Goal: Check status: Check status

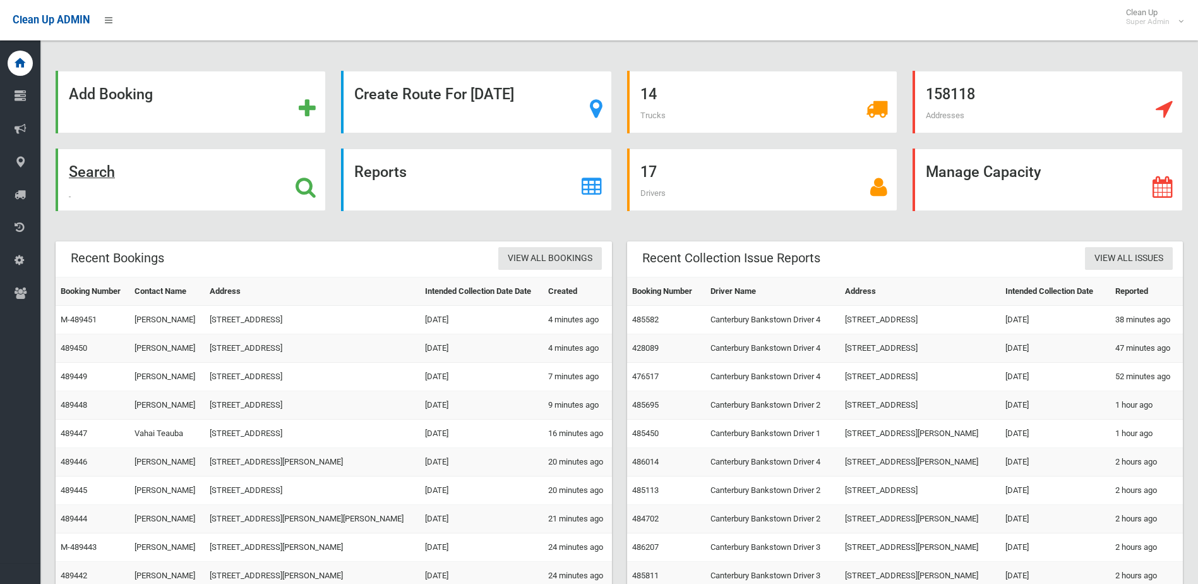
click at [299, 188] on icon at bounding box center [306, 186] width 20 height 21
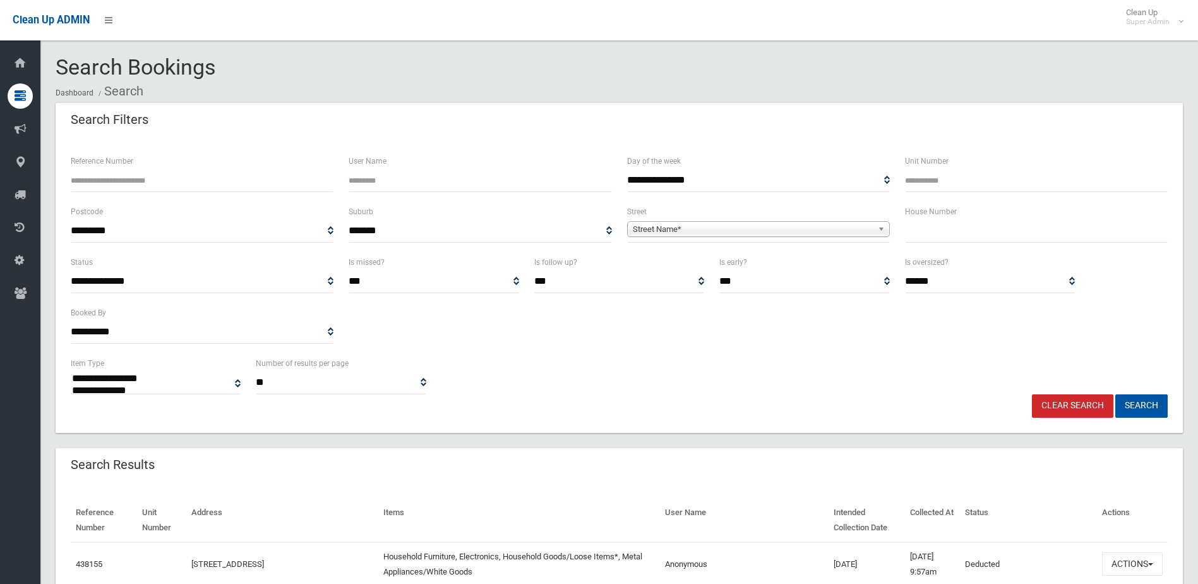
select select
click at [795, 232] on span "Street Name*" at bounding box center [753, 229] width 240 height 15
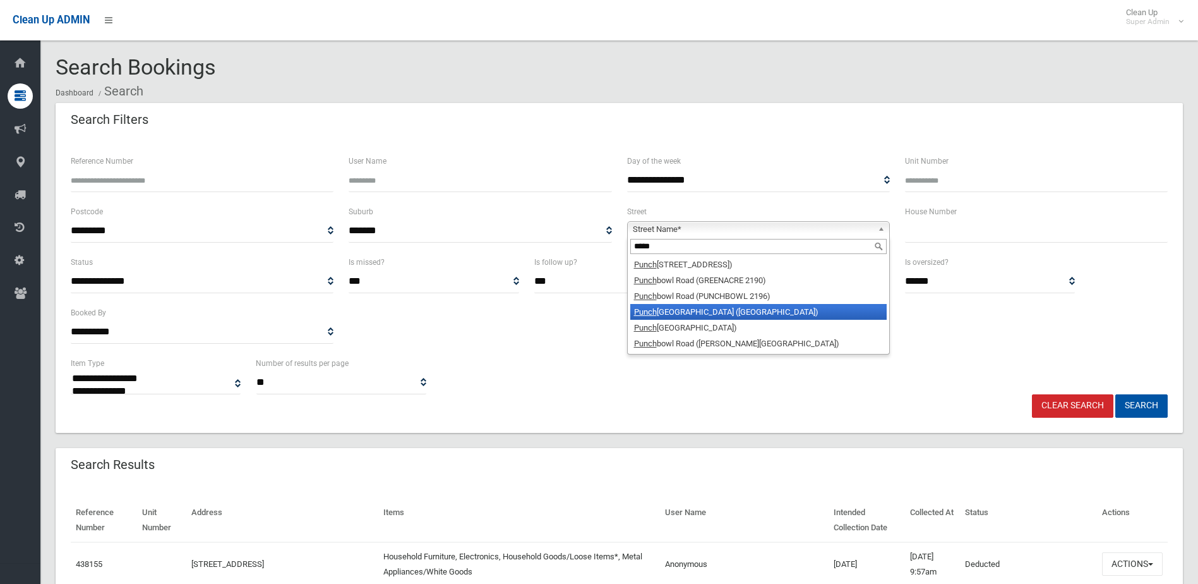
type input "*****"
click at [740, 308] on li "[GEOGRAPHIC_DATA] ([GEOGRAPHIC_DATA])" at bounding box center [758, 312] width 256 height 16
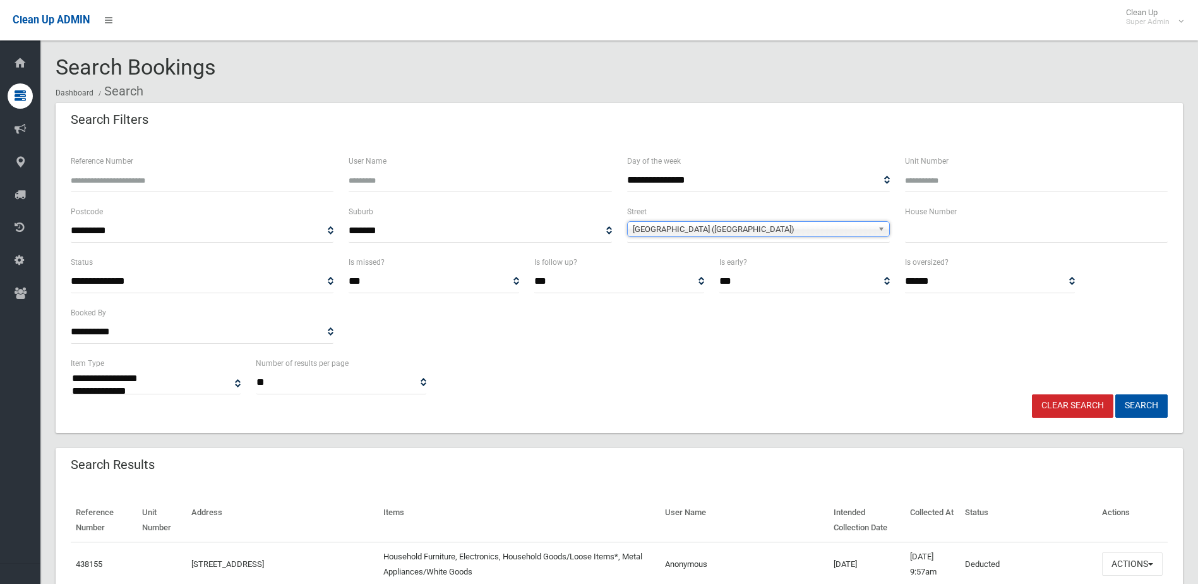
click at [942, 225] on input "text" at bounding box center [1036, 230] width 263 height 23
type input "***"
click at [1143, 401] on button "Search" at bounding box center [1141, 405] width 52 height 23
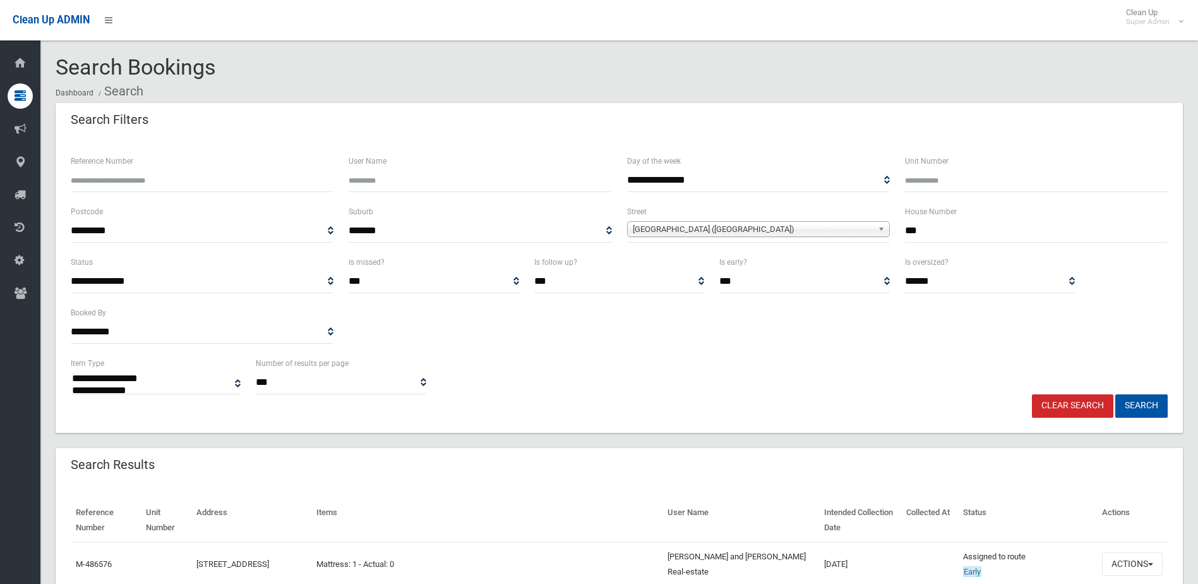
select select
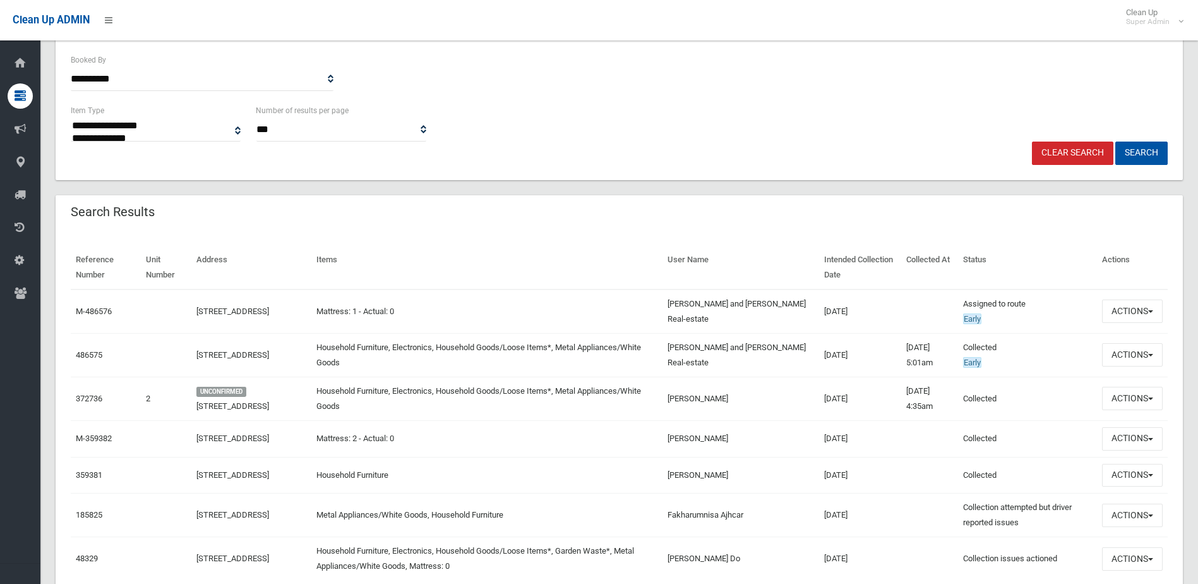
scroll to position [316, 0]
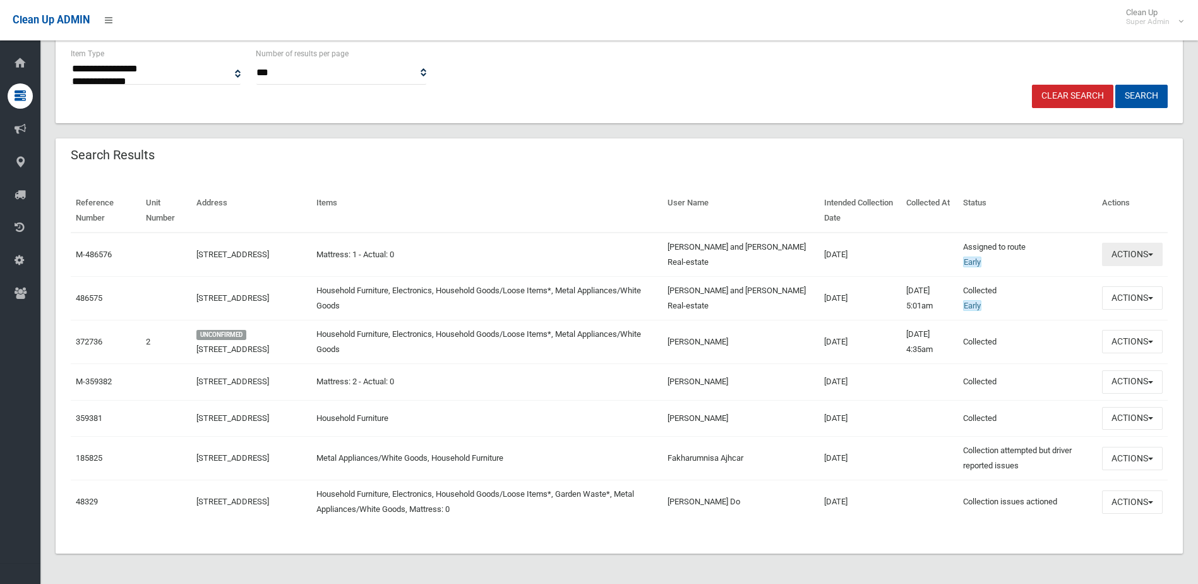
click at [1131, 249] on button "Actions" at bounding box center [1132, 254] width 61 height 23
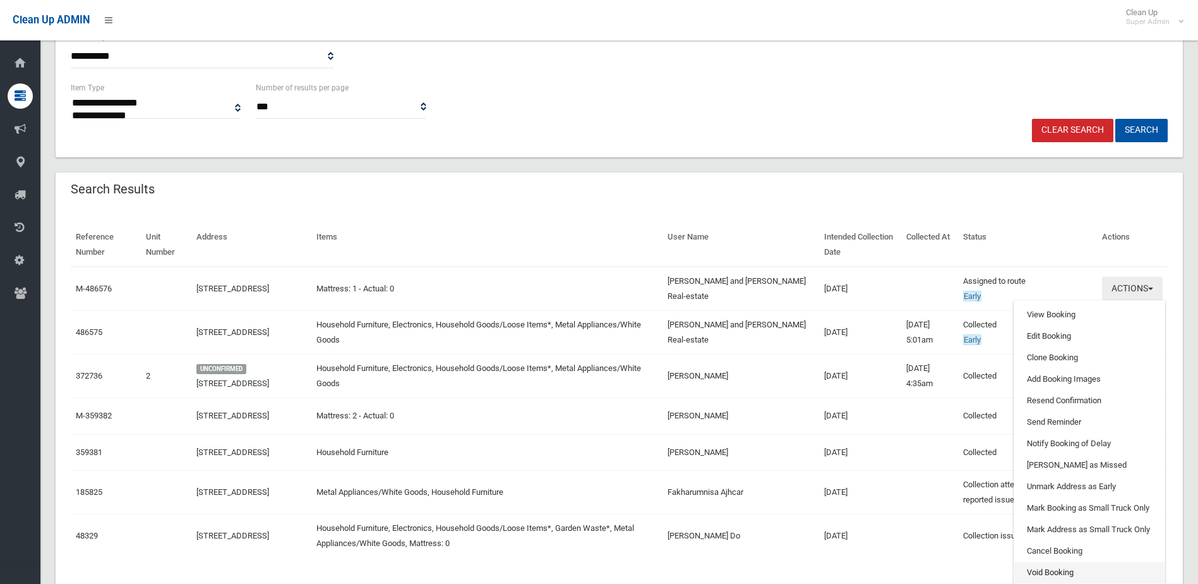
scroll to position [253, 0]
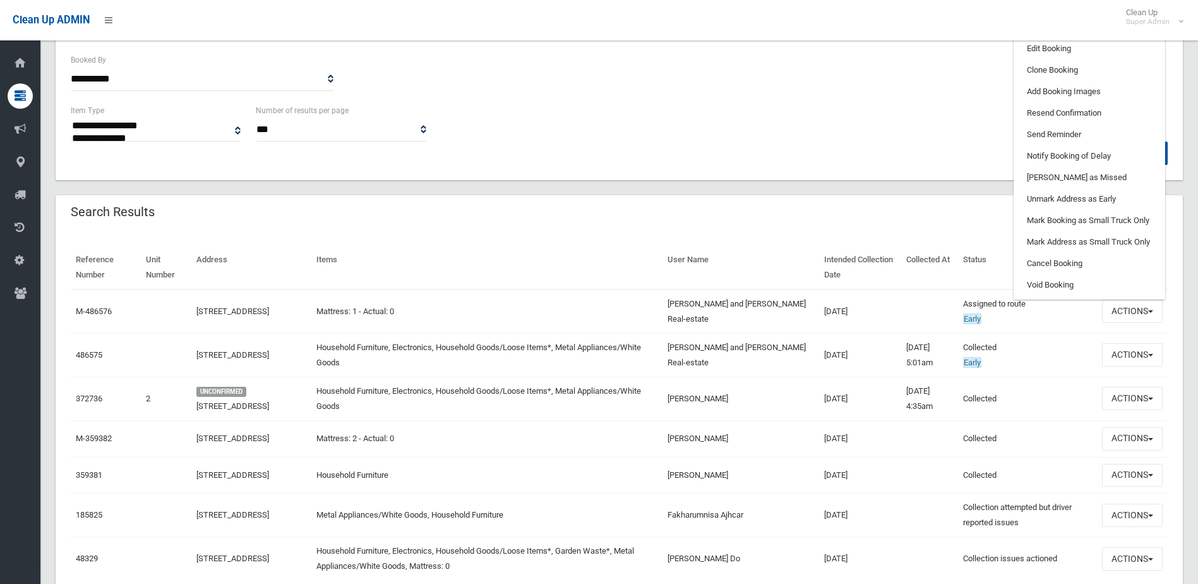
click at [589, 256] on th "Items" at bounding box center [486, 268] width 351 height 44
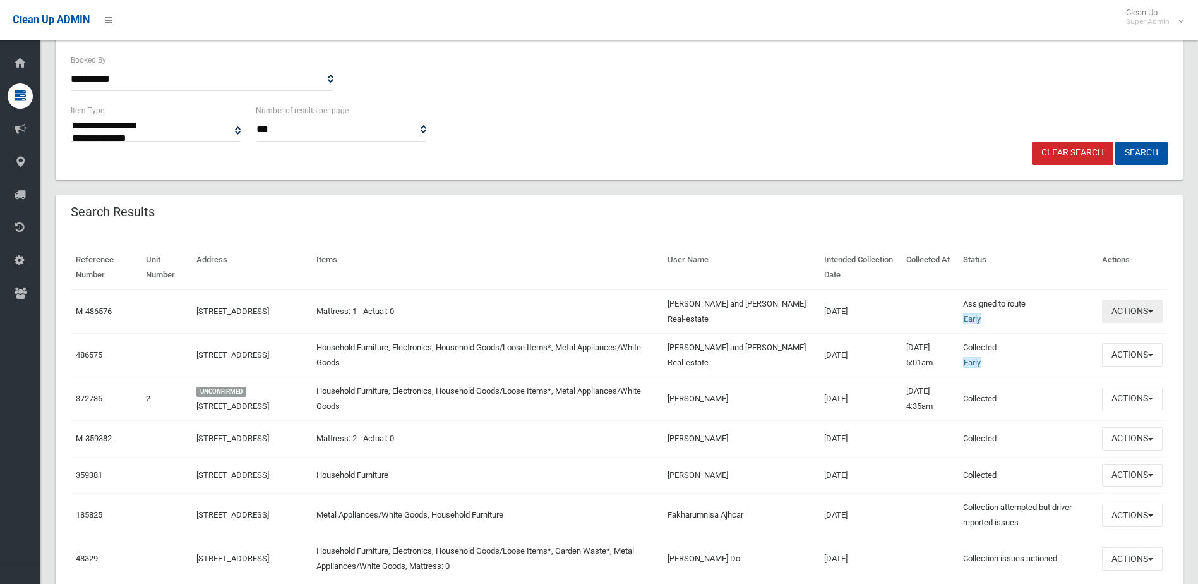
click at [1127, 314] on button "Actions" at bounding box center [1132, 310] width 61 height 23
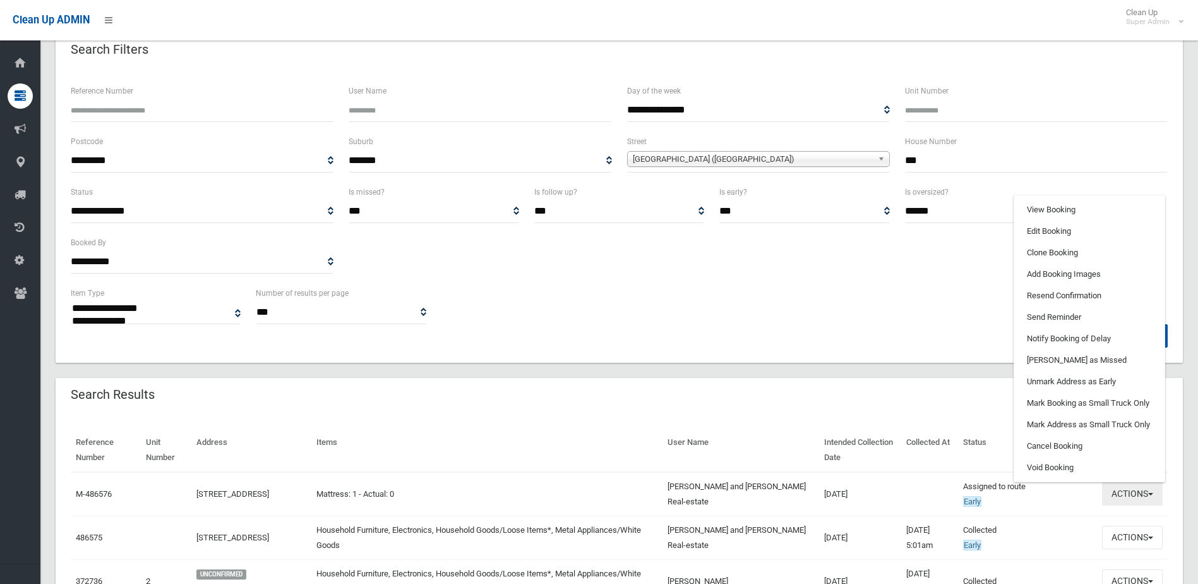
scroll to position [63, 0]
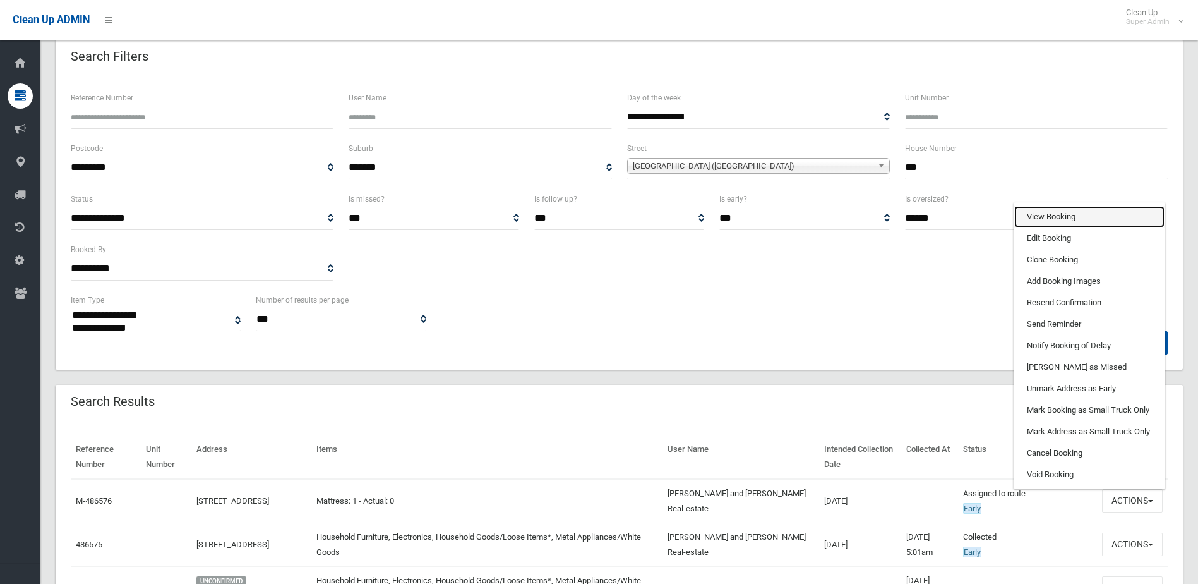
click at [1069, 218] on link "View Booking" at bounding box center [1089, 216] width 150 height 21
